Goal: Entertainment & Leisure: Consume media (video, audio)

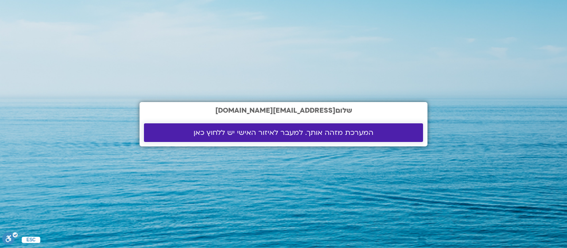
click at [343, 129] on span "המערכת מזהה אותך. למעבר לאיזור האישי יש ללחוץ כאן" at bounding box center [284, 133] width 180 height 8
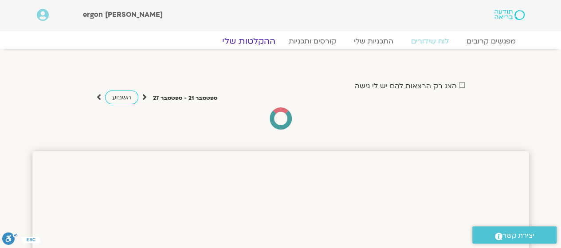
click at [258, 36] on link "ההקלטות שלי" at bounding box center [248, 41] width 74 height 11
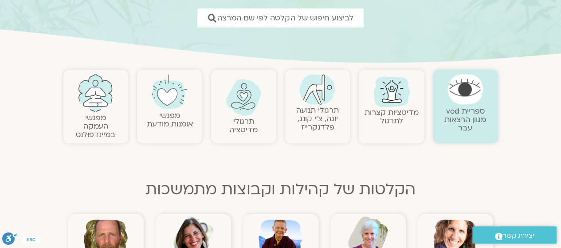
scroll to position [222, 0]
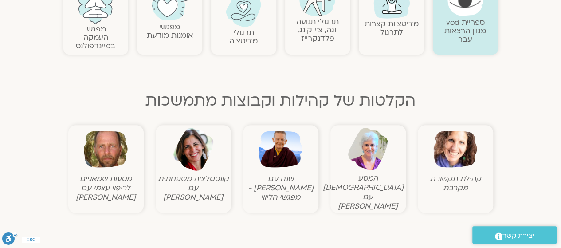
click at [449, 154] on img at bounding box center [455, 149] width 44 height 44
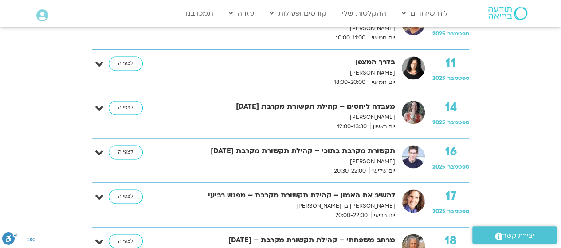
scroll to position [621, 0]
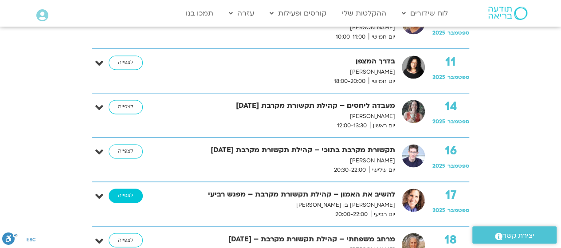
click at [123, 195] on link "לצפייה" at bounding box center [126, 195] width 34 height 14
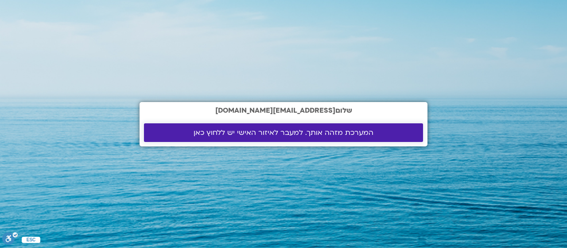
click at [289, 129] on span "המערכת מזהה אותך. למעבר לאיזור האישי יש ללחוץ כאן" at bounding box center [284, 133] width 180 height 8
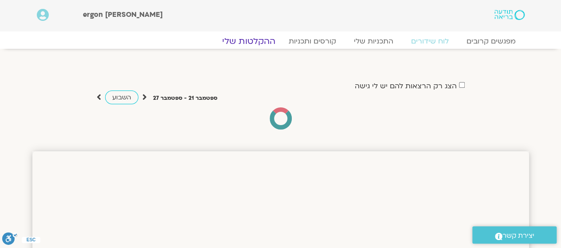
click at [254, 36] on link "ההקלטות שלי" at bounding box center [248, 41] width 74 height 11
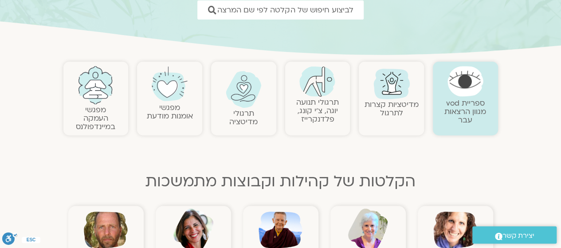
scroll to position [177, 0]
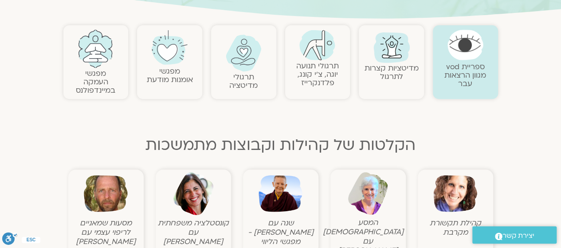
click at [461, 188] on img at bounding box center [455, 194] width 44 height 44
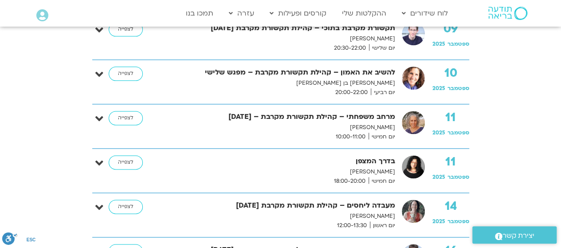
scroll to position [576, 0]
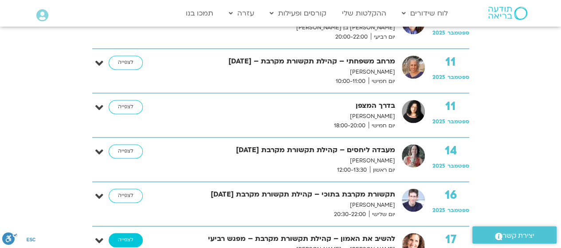
click at [123, 234] on link "לצפייה" at bounding box center [126, 240] width 34 height 14
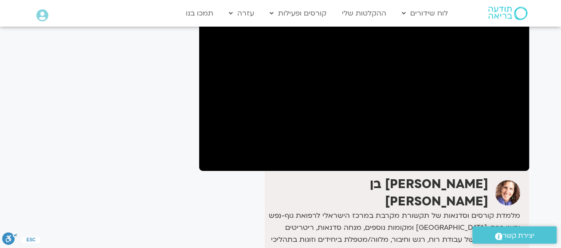
scroll to position [56, 0]
